Goal: Task Accomplishment & Management: Manage account settings

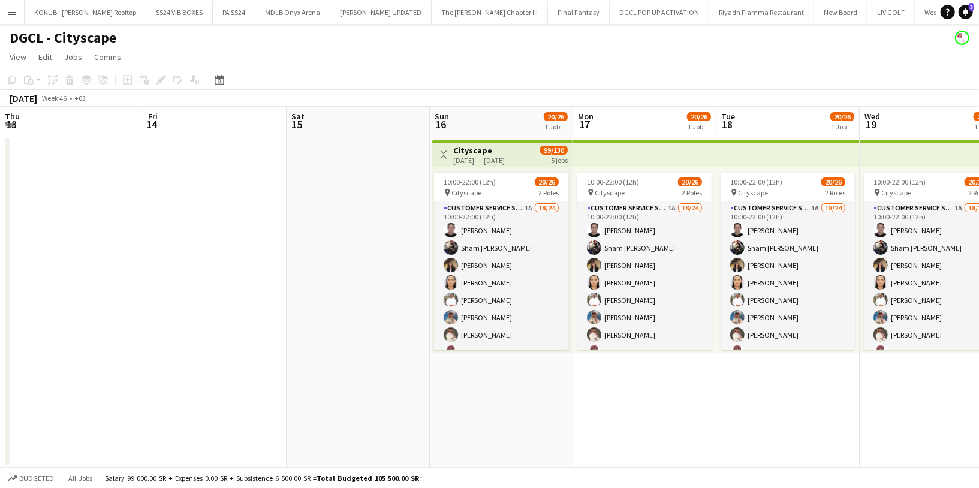
scroll to position [207, 0]
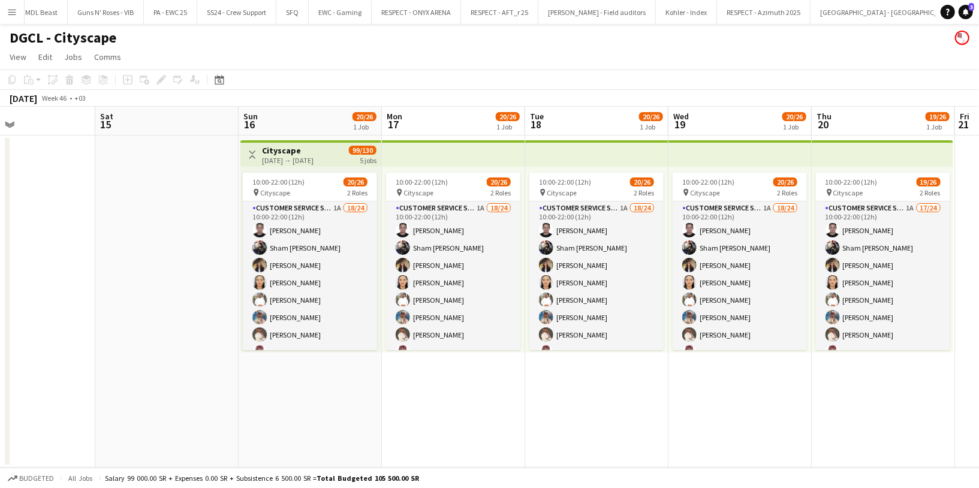
scroll to position [0, 384]
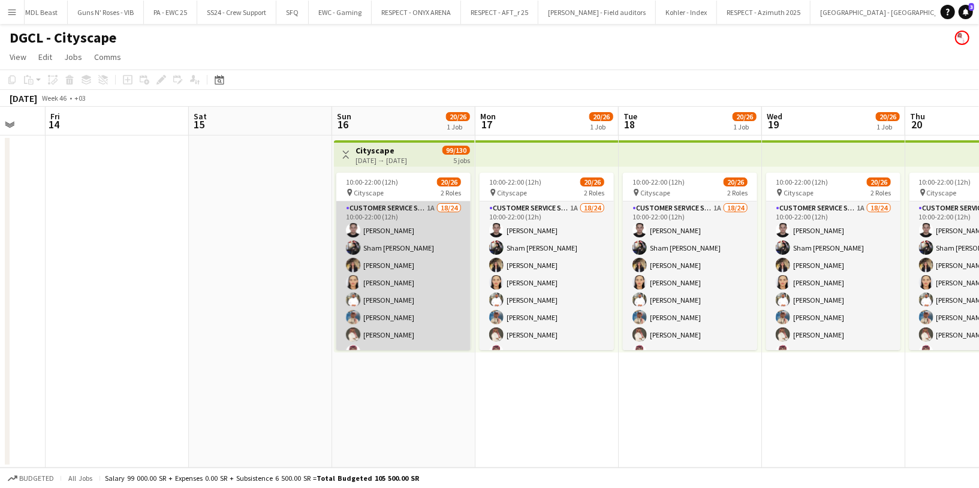
click at [421, 223] on app-card-role "Customer Service Staff 1A 18/24 10:00-22:00 (12h) [PERSON_NAME] Sham [PERSON_NA…" at bounding box center [403, 421] width 134 height 440
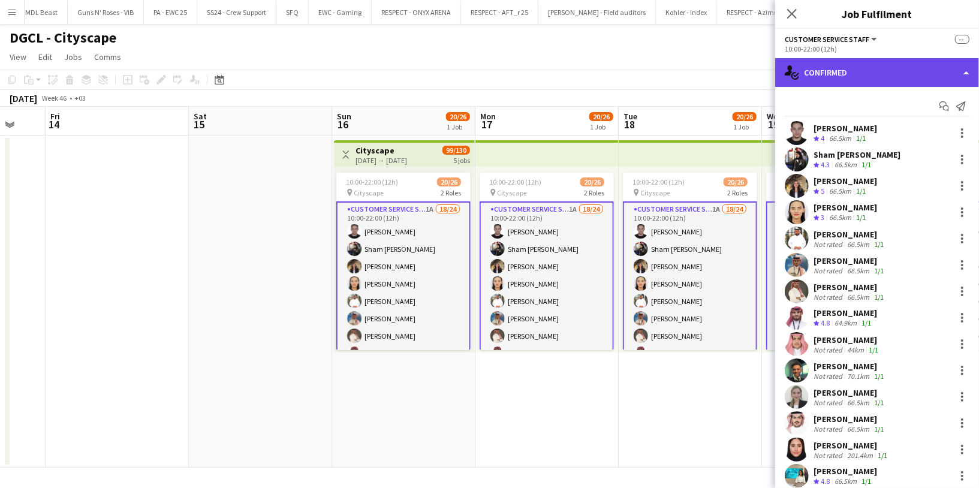
click at [906, 78] on div "single-neutral-actions-check-2 Confirmed" at bounding box center [877, 72] width 204 height 29
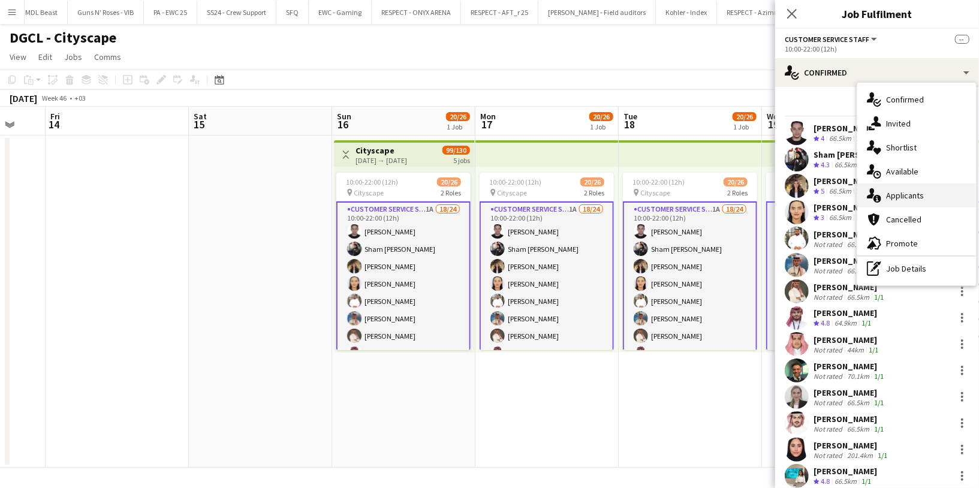
click at [924, 201] on div "single-neutral-actions-information Applicants" at bounding box center [916, 195] width 119 height 24
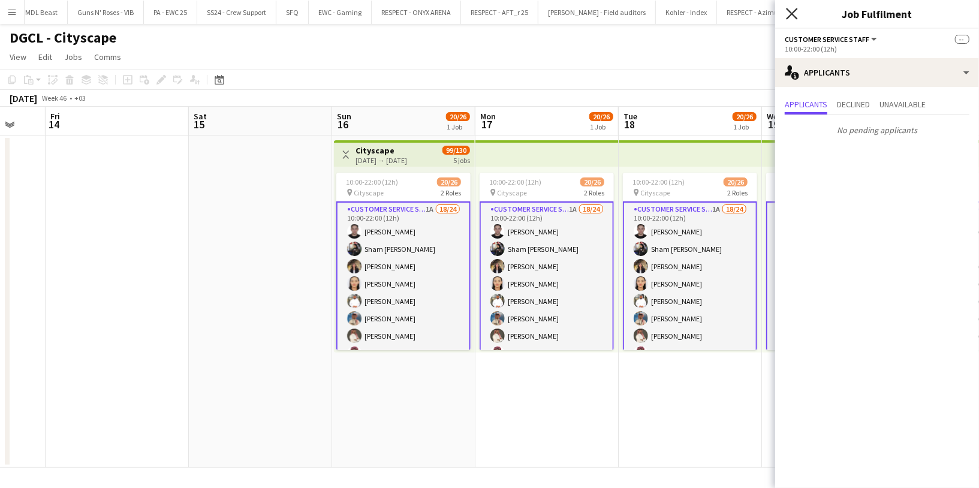
click at [793, 16] on icon "Close pop-in" at bounding box center [791, 13] width 11 height 11
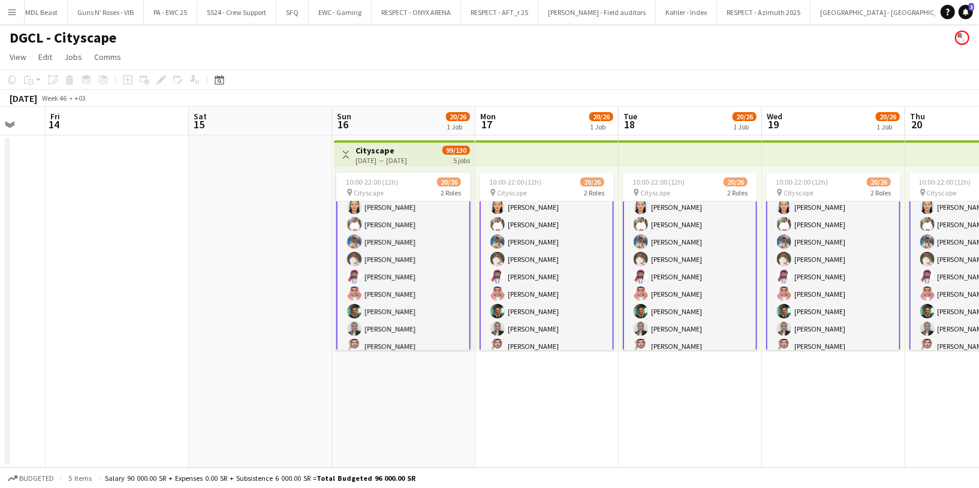
scroll to position [0, 0]
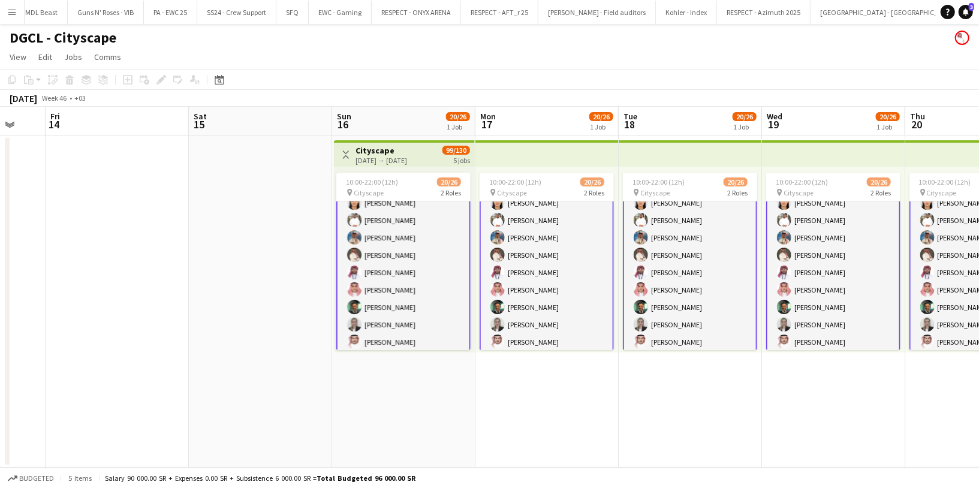
click at [399, 274] on app-card-role "Customer Service Staff 1A 18/24 10:00-22:00 (12h) [PERSON_NAME] Sham [PERSON_NA…" at bounding box center [403, 341] width 134 height 443
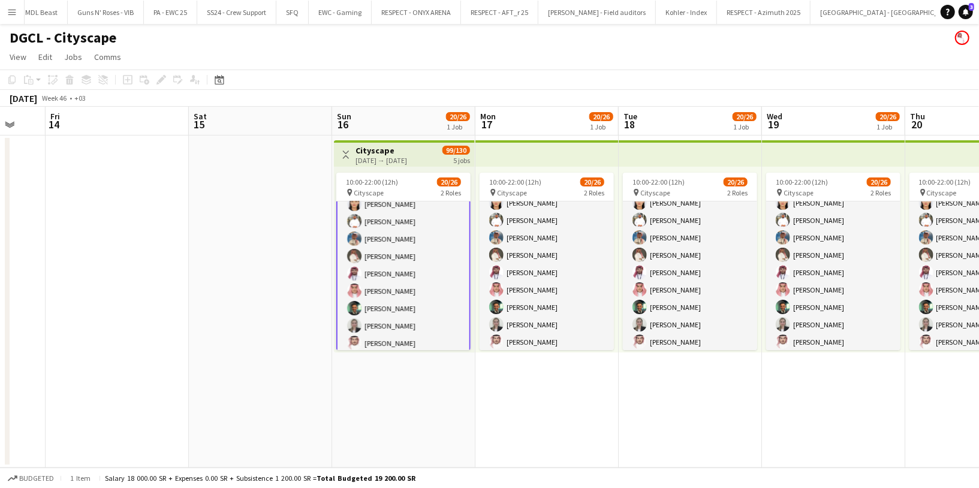
click at [406, 277] on app-card-role "Customer Service Staff 1A 18/24 10:00-22:00 (12h) [PERSON_NAME] Sham [PERSON_NA…" at bounding box center [403, 343] width 134 height 443
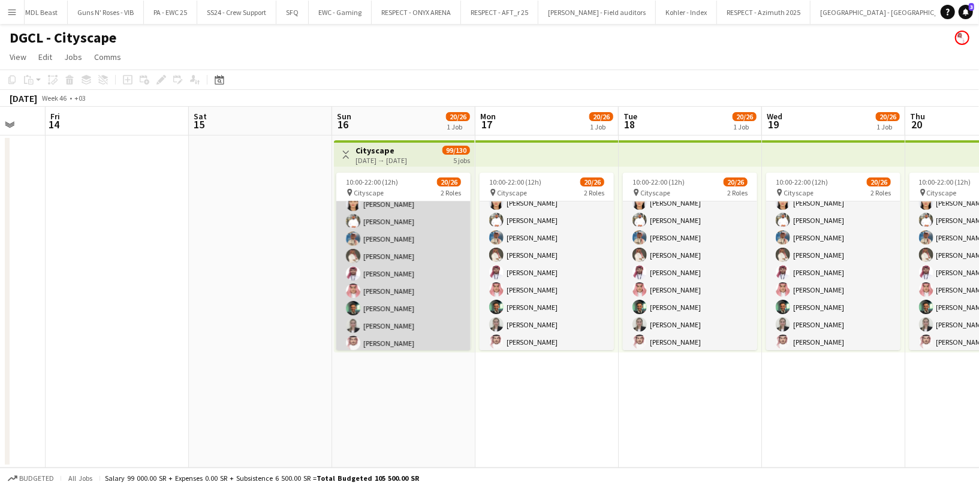
click at [406, 277] on app-card-role "Customer Service Staff 1A 18/24 10:00-22:00 (12h) [PERSON_NAME] Sham [PERSON_NA…" at bounding box center [403, 343] width 134 height 440
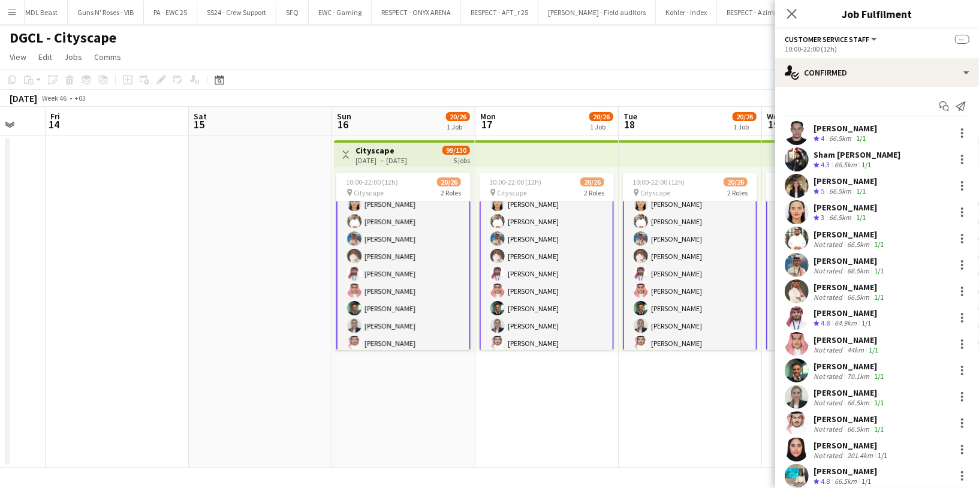
click at [836, 317] on div "[PERSON_NAME]" at bounding box center [845, 312] width 64 height 11
